Goal: Information Seeking & Learning: Find specific fact

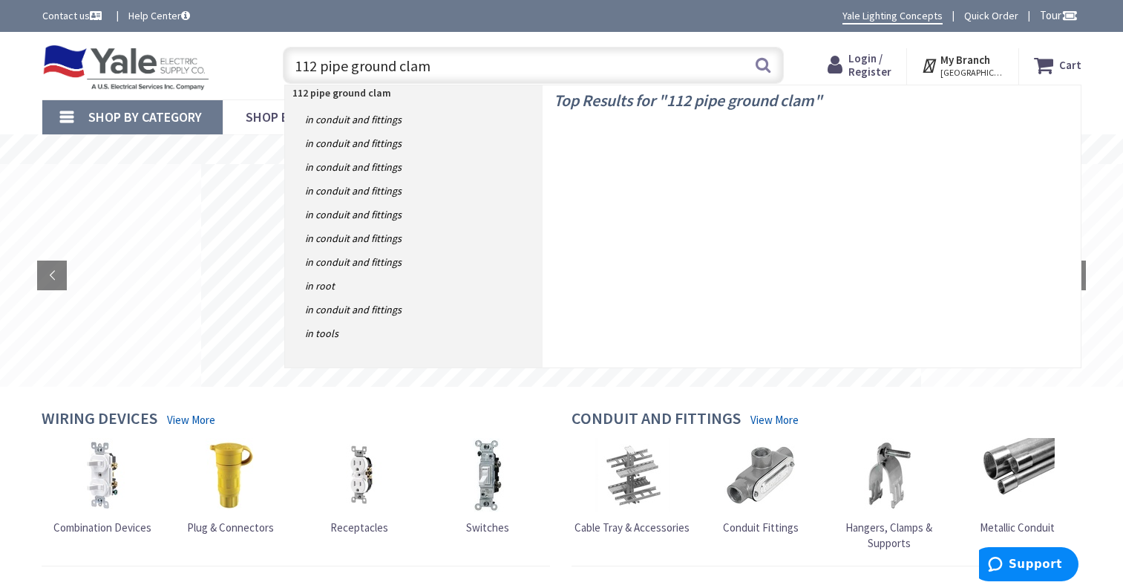
type input "112 pipe ground clamp"
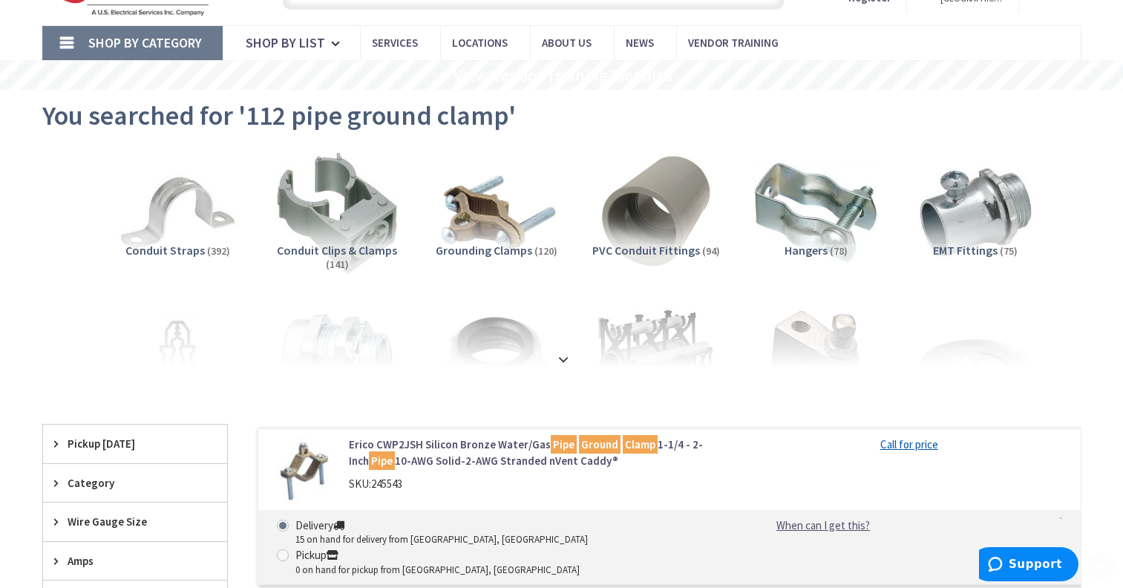
scroll to position [223, 0]
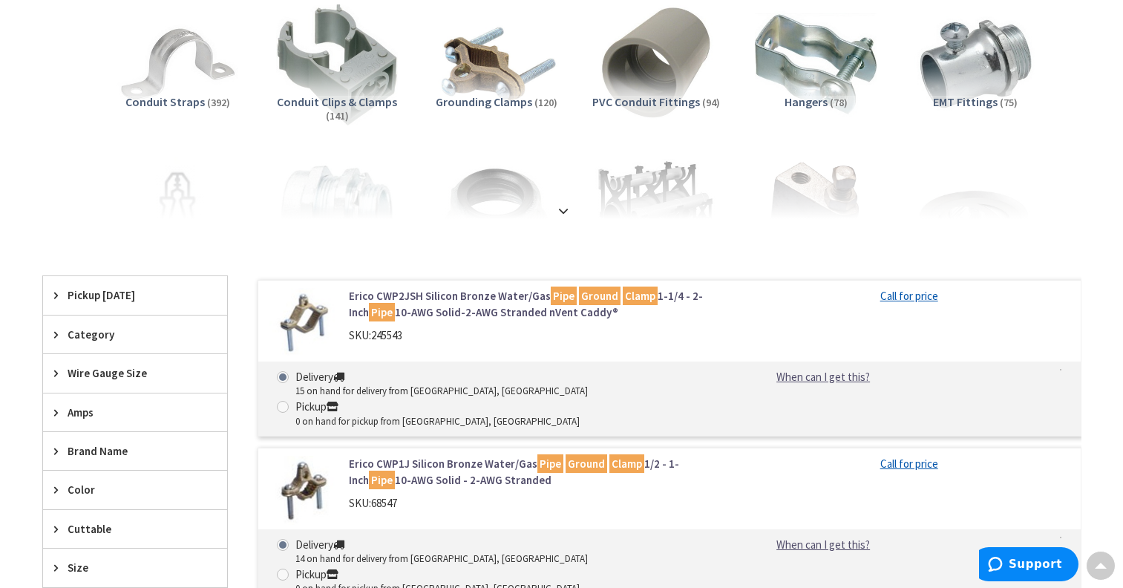
click at [500, 71] on img at bounding box center [496, 64] width 134 height 134
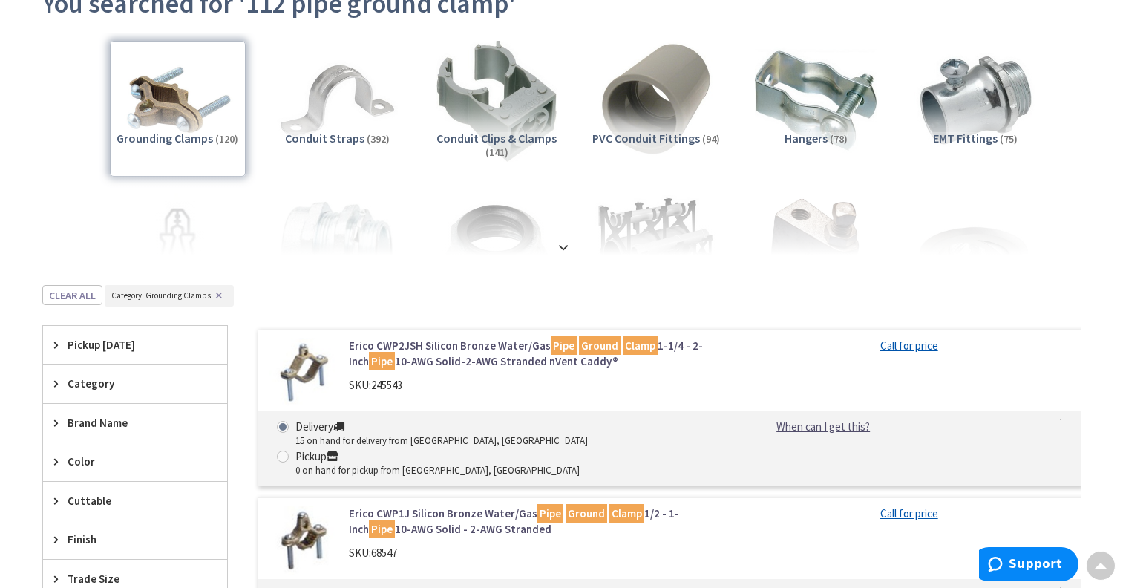
scroll to position [0, 0]
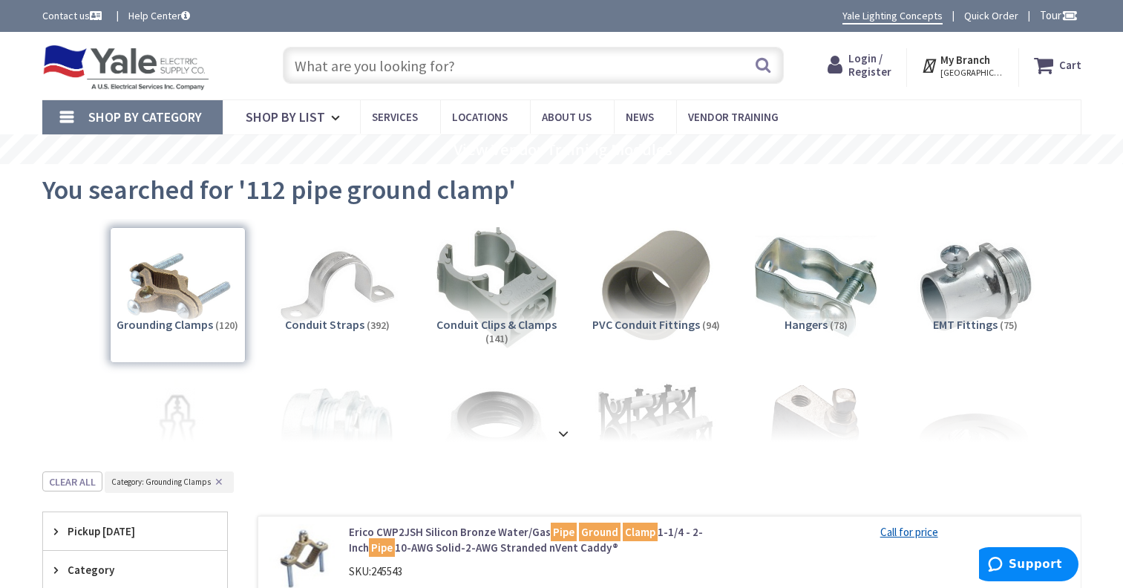
click at [511, 70] on input "text" at bounding box center [533, 65] width 501 height 37
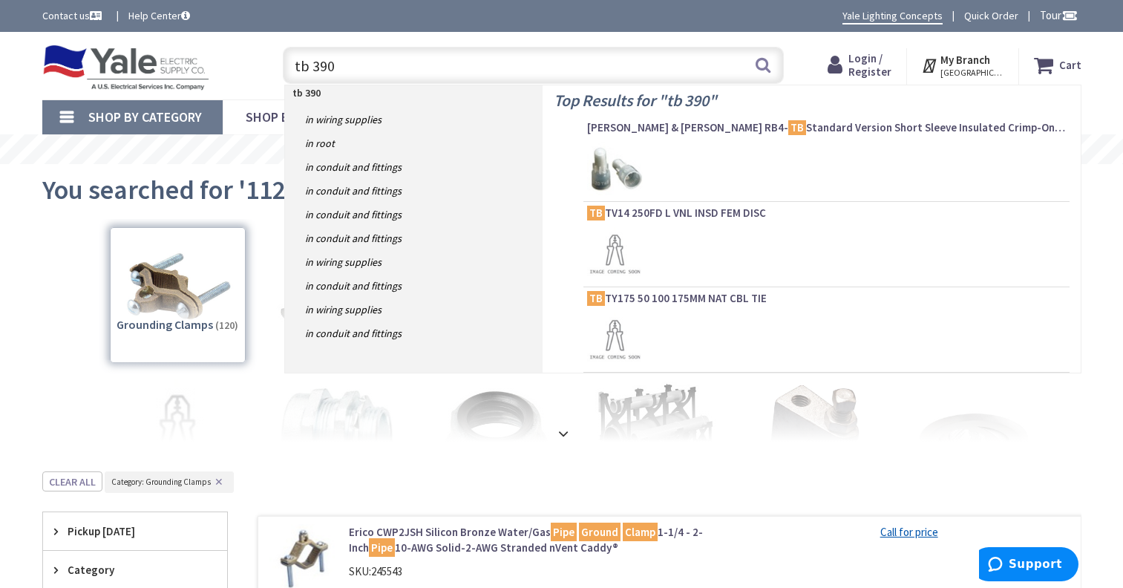
type input "tb 3903"
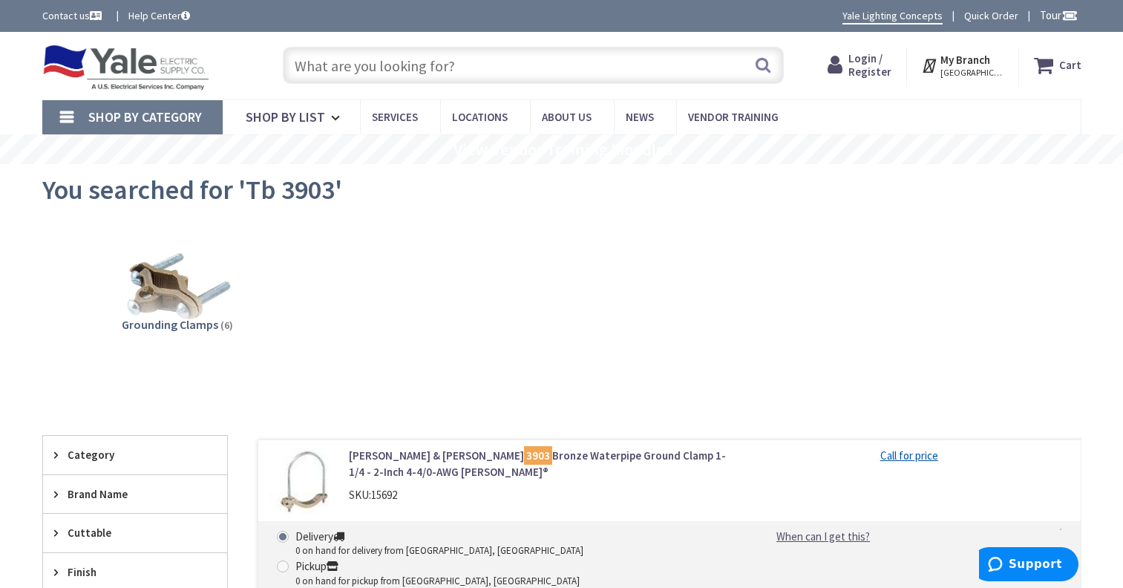
click at [542, 61] on input "text" at bounding box center [533, 65] width 501 height 37
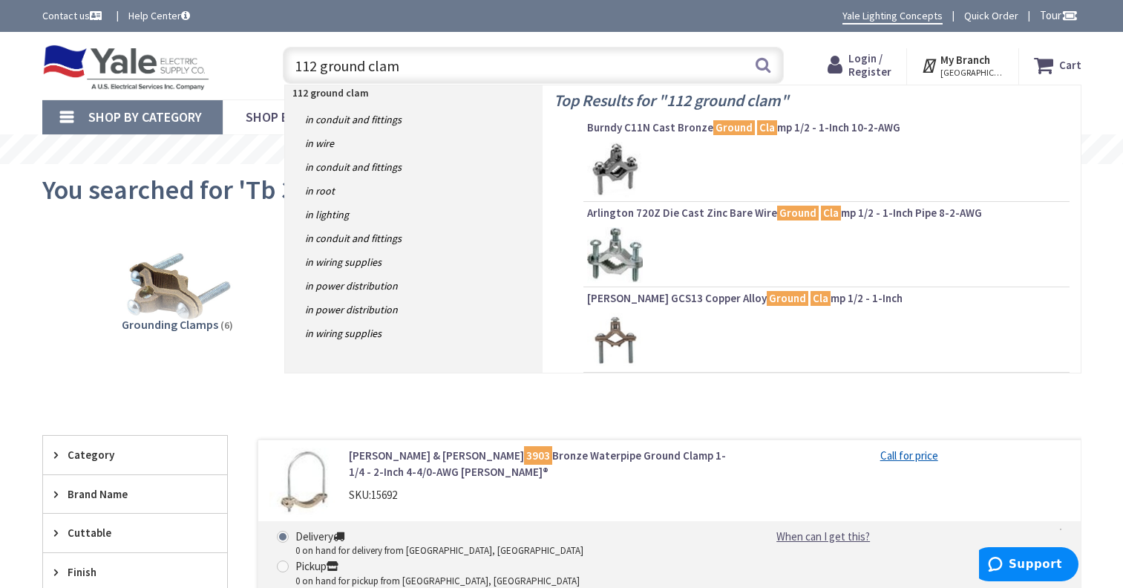
type input "112 ground clamp"
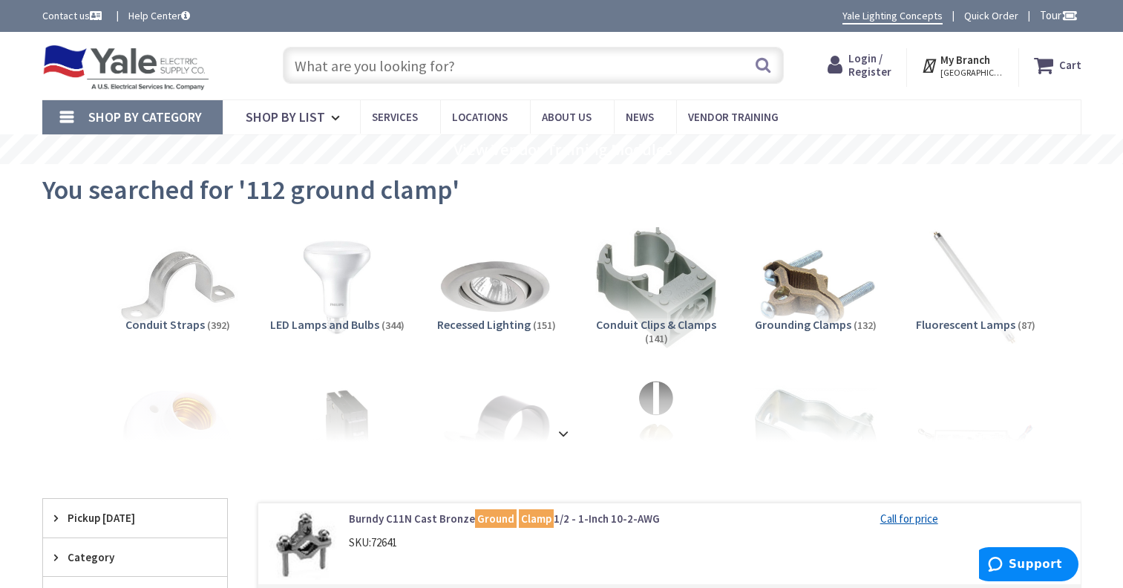
click at [828, 298] on img at bounding box center [815, 287] width 134 height 134
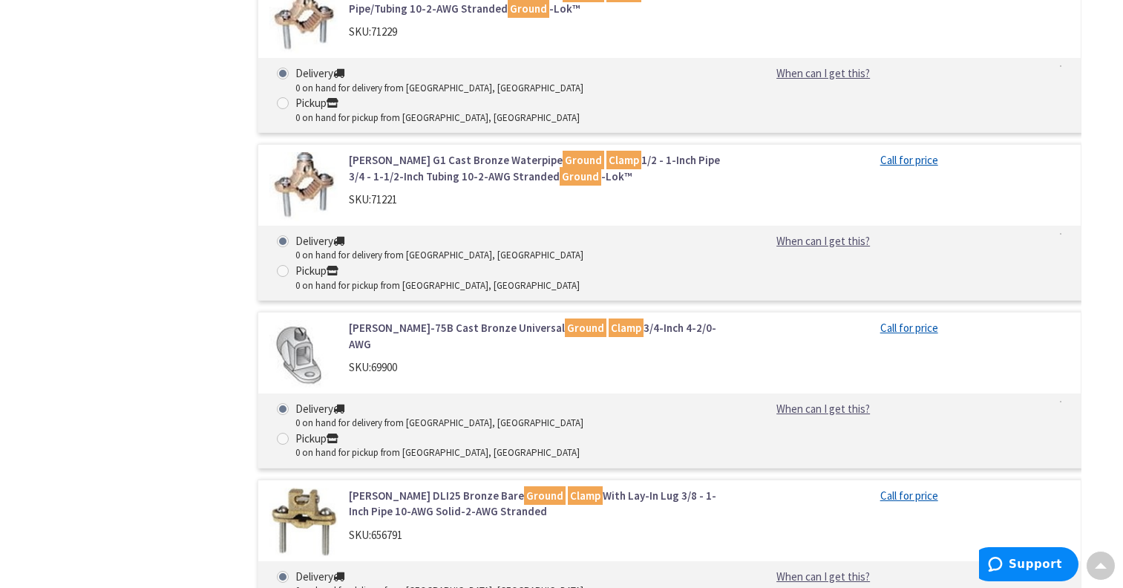
scroll to position [9181, 0]
